Goal: Find specific page/section: Find specific page/section

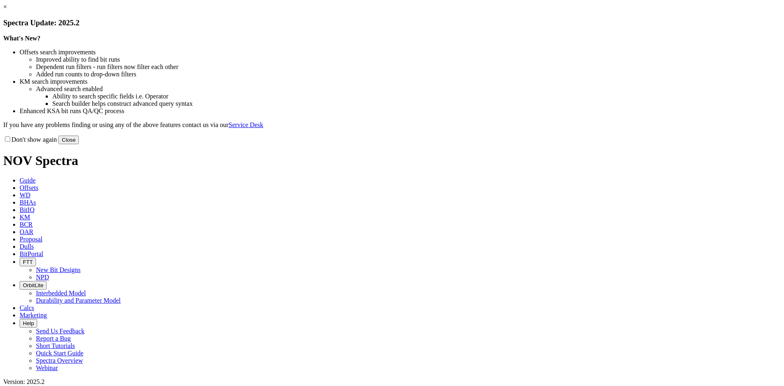
drag, startPoint x: 549, startPoint y: 223, endPoint x: 441, endPoint y: 213, distance: 108.7
click at [79, 144] on button "Close" at bounding box center [68, 139] width 20 height 9
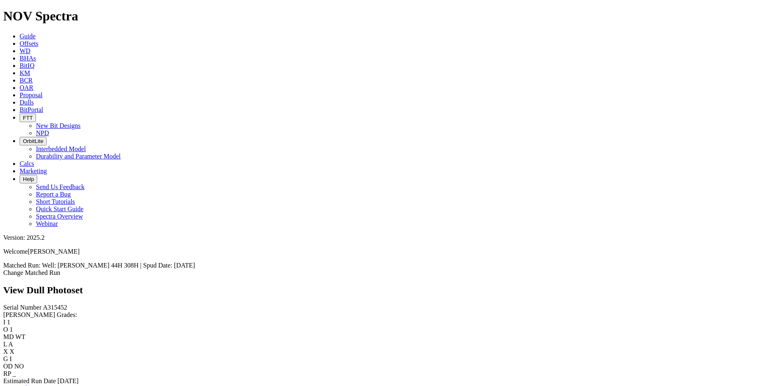
click at [38, 40] on span "Offsets" at bounding box center [29, 43] width 19 height 7
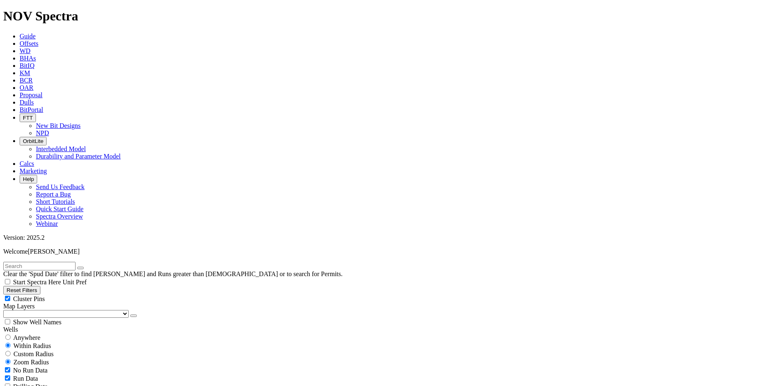
click at [15, 262] on input "text" at bounding box center [39, 266] width 72 height 9
paste input "A315452"
type input "A315452"
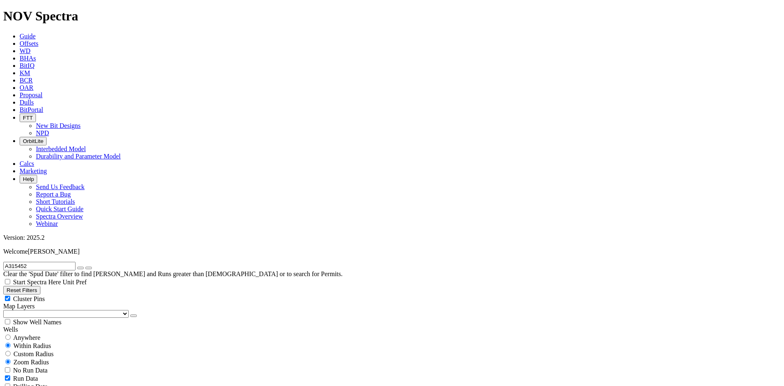
checkbox input "false"
